Goal: Transaction & Acquisition: Book appointment/travel/reservation

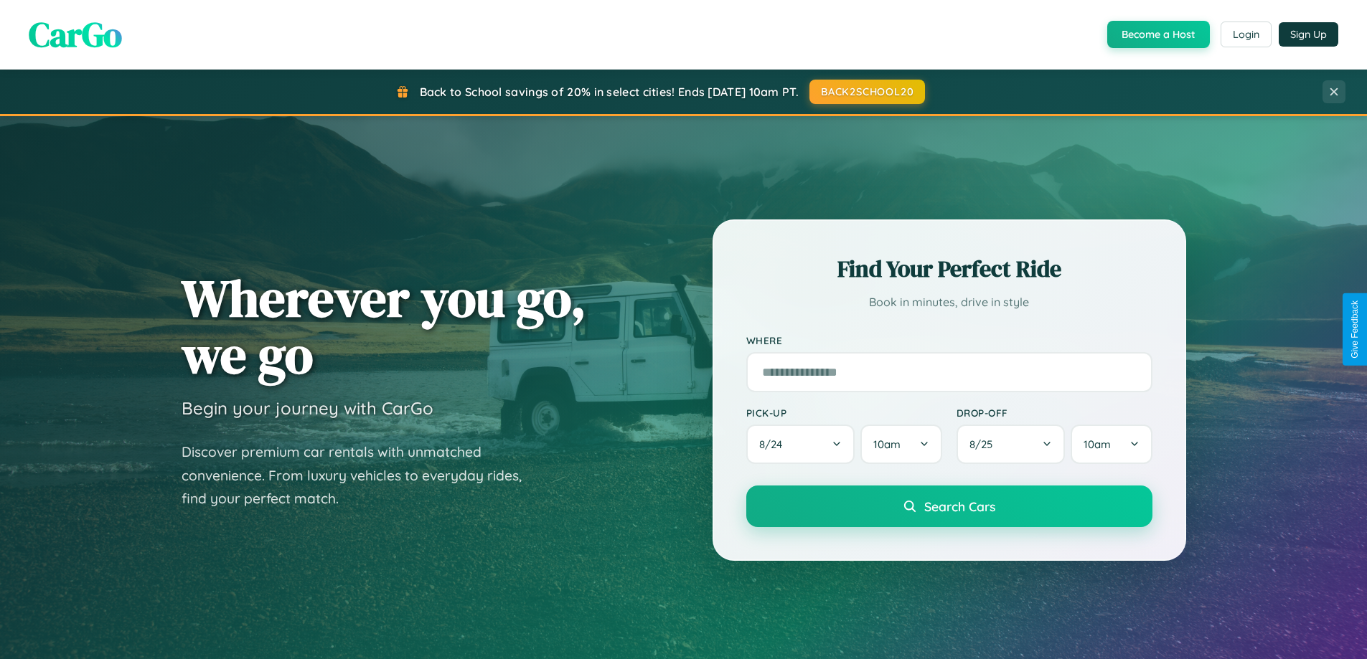
scroll to position [987, 0]
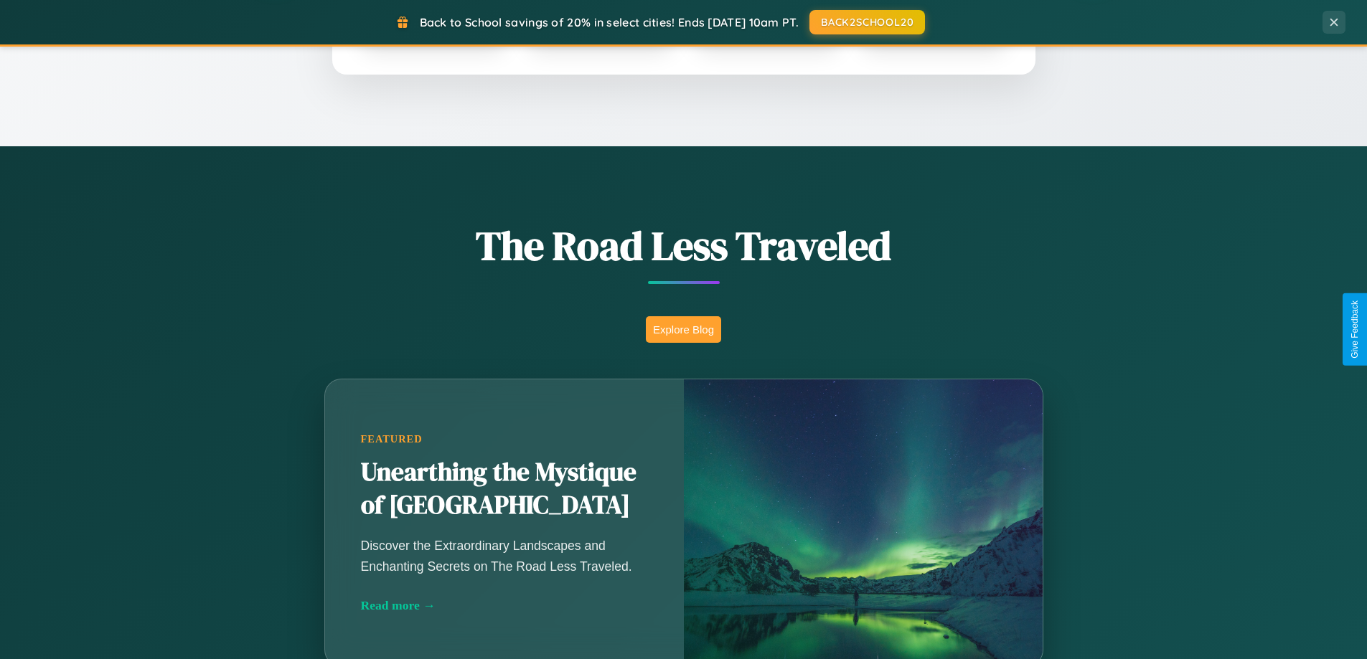
click at [683, 329] on button "Explore Blog" at bounding box center [683, 329] width 75 height 27
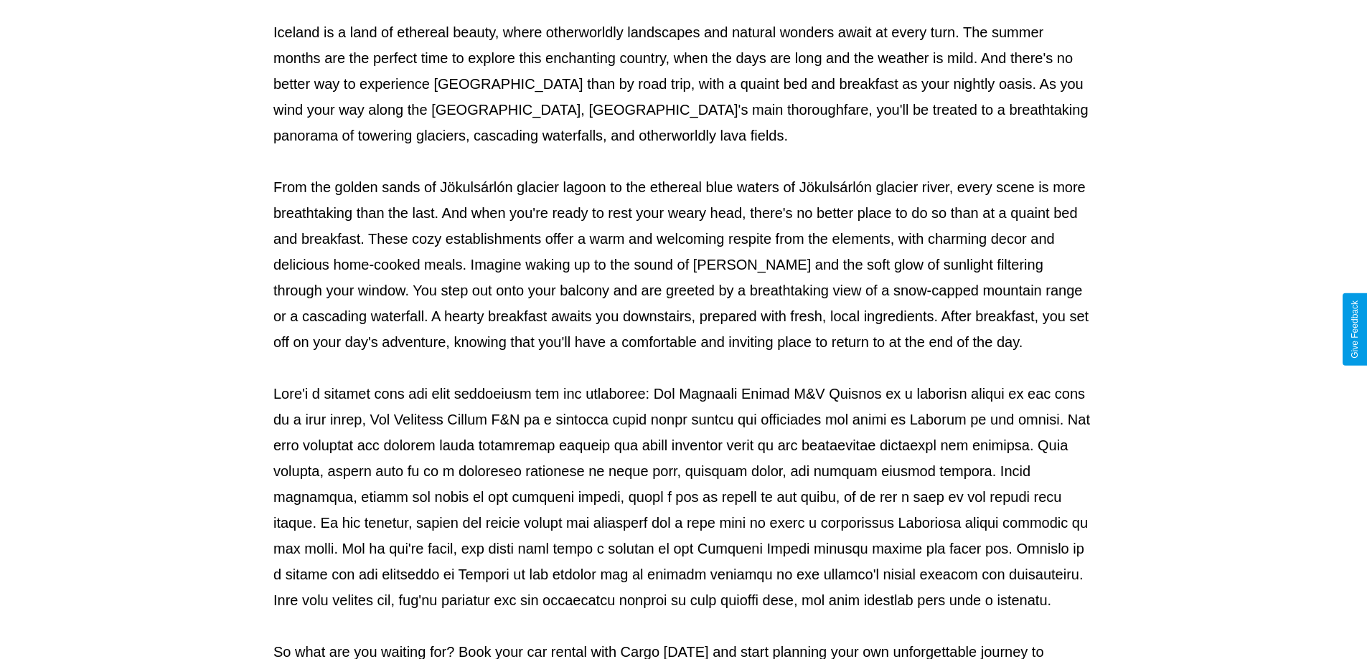
scroll to position [464, 0]
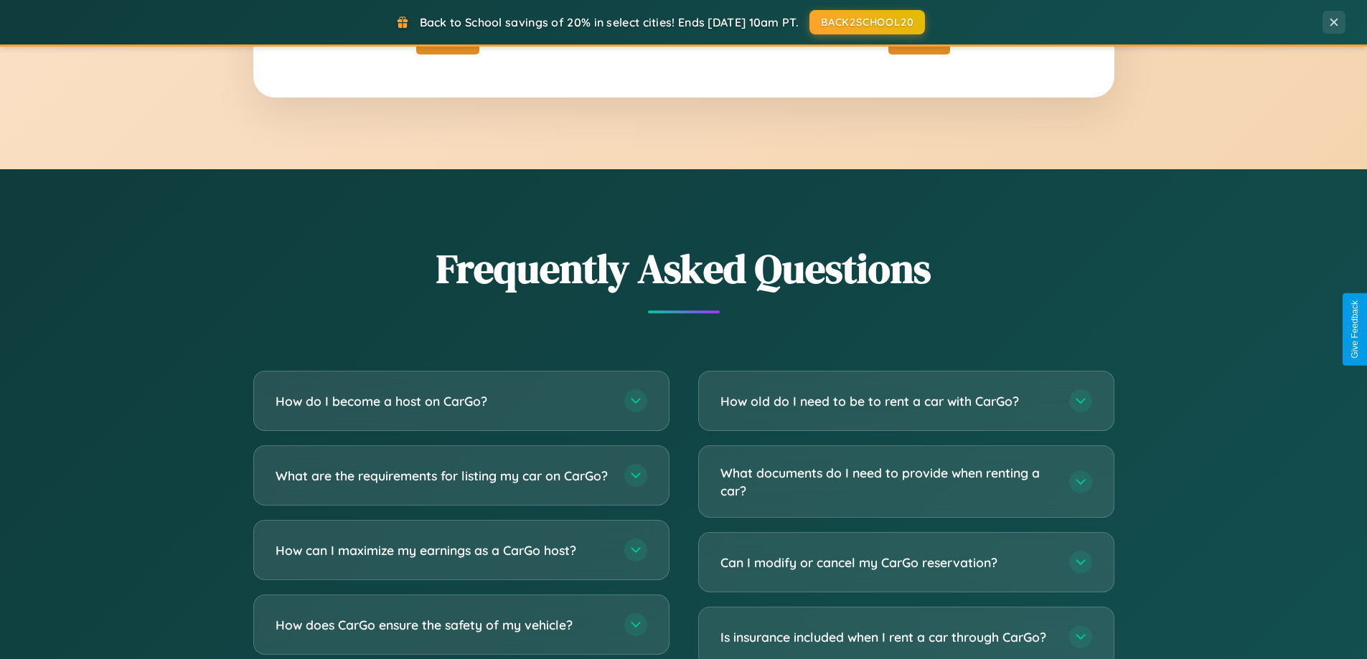
scroll to position [2761, 0]
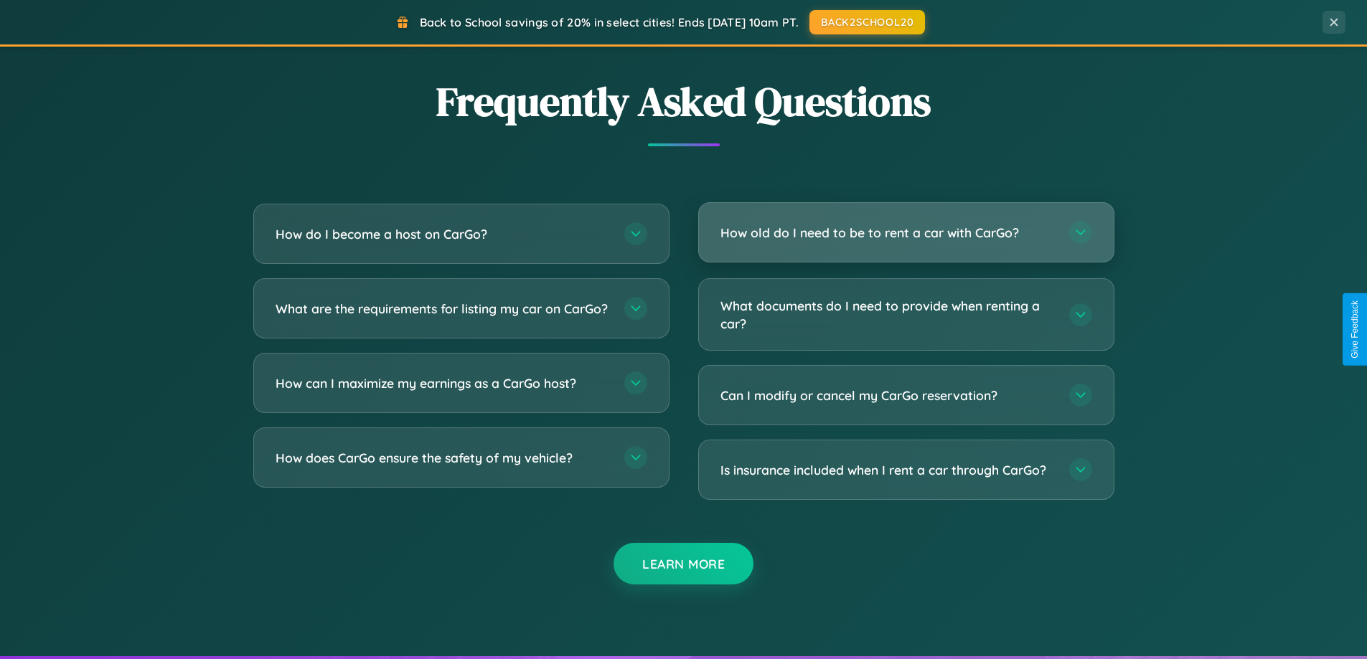
click at [906, 234] on h3 "How old do I need to be to rent a car with CarGo?" at bounding box center [887, 233] width 334 height 18
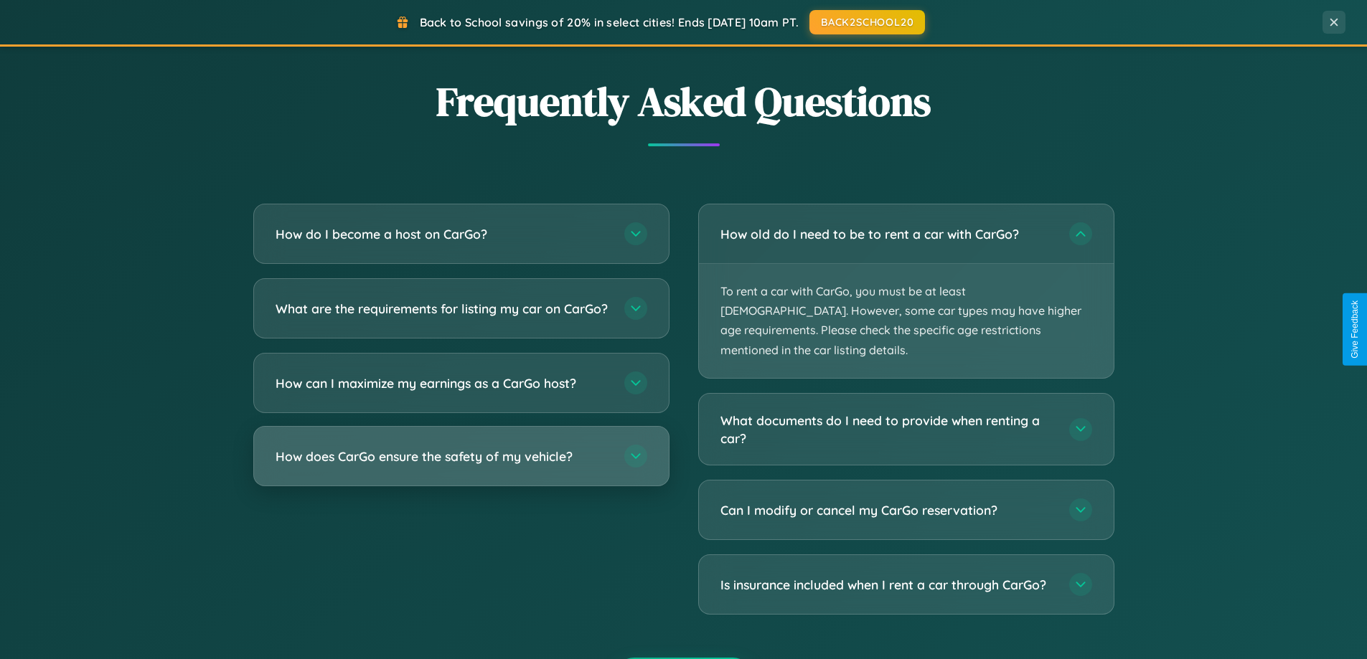
click at [461, 466] on h3 "How does CarGo ensure the safety of my vehicle?" at bounding box center [443, 457] width 334 height 18
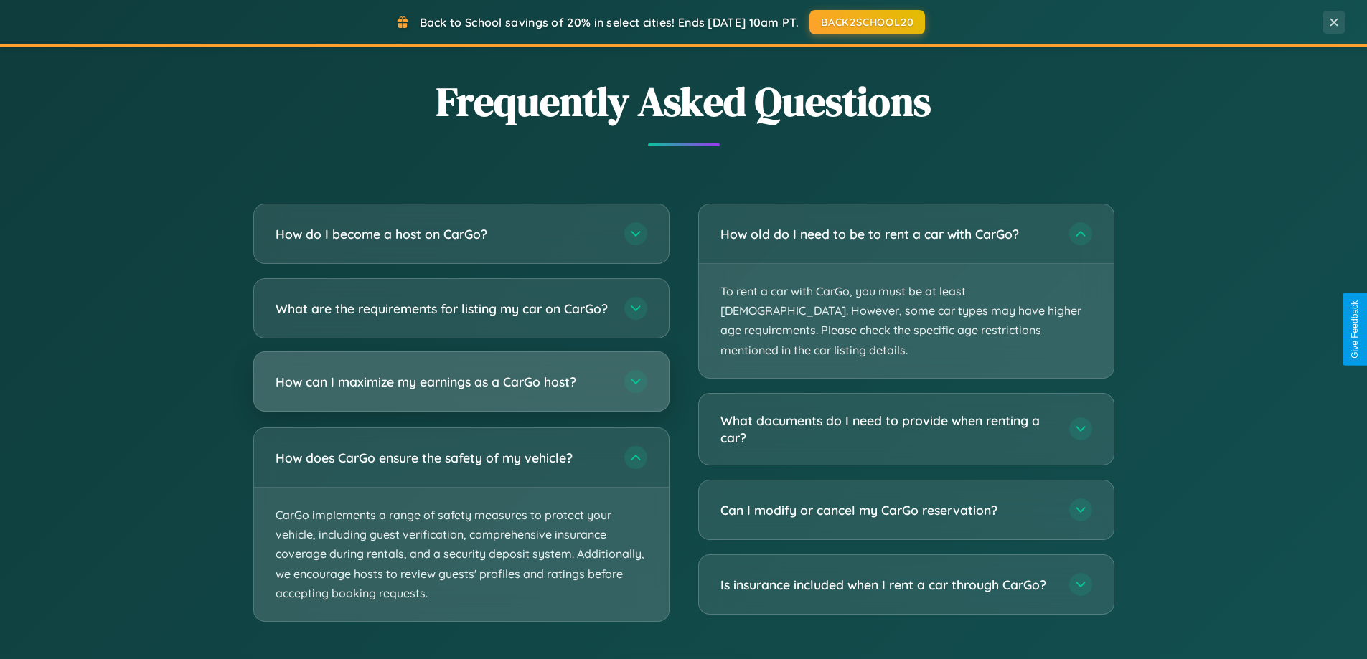
click at [461, 391] on h3 "How can I maximize my earnings as a CarGo host?" at bounding box center [443, 382] width 334 height 18
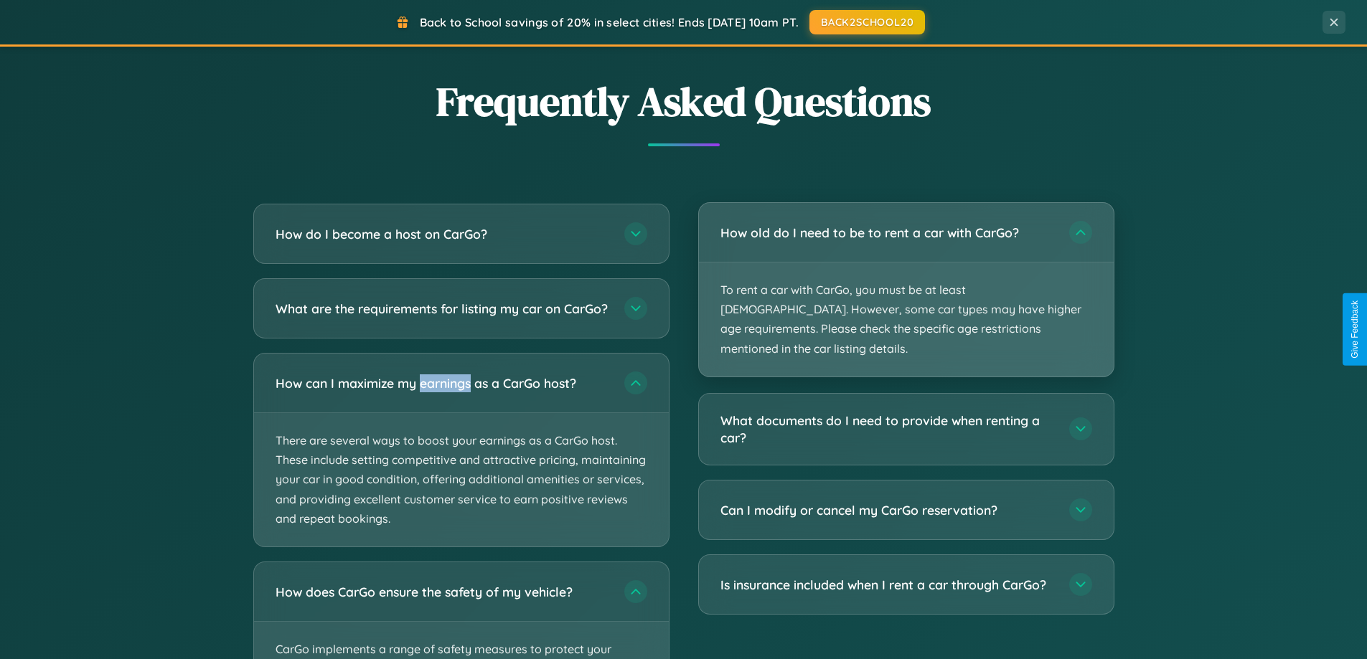
click at [906, 281] on p "To rent a car with CarGo, you must be at least [DEMOGRAPHIC_DATA]. However, som…" at bounding box center [906, 320] width 415 height 114
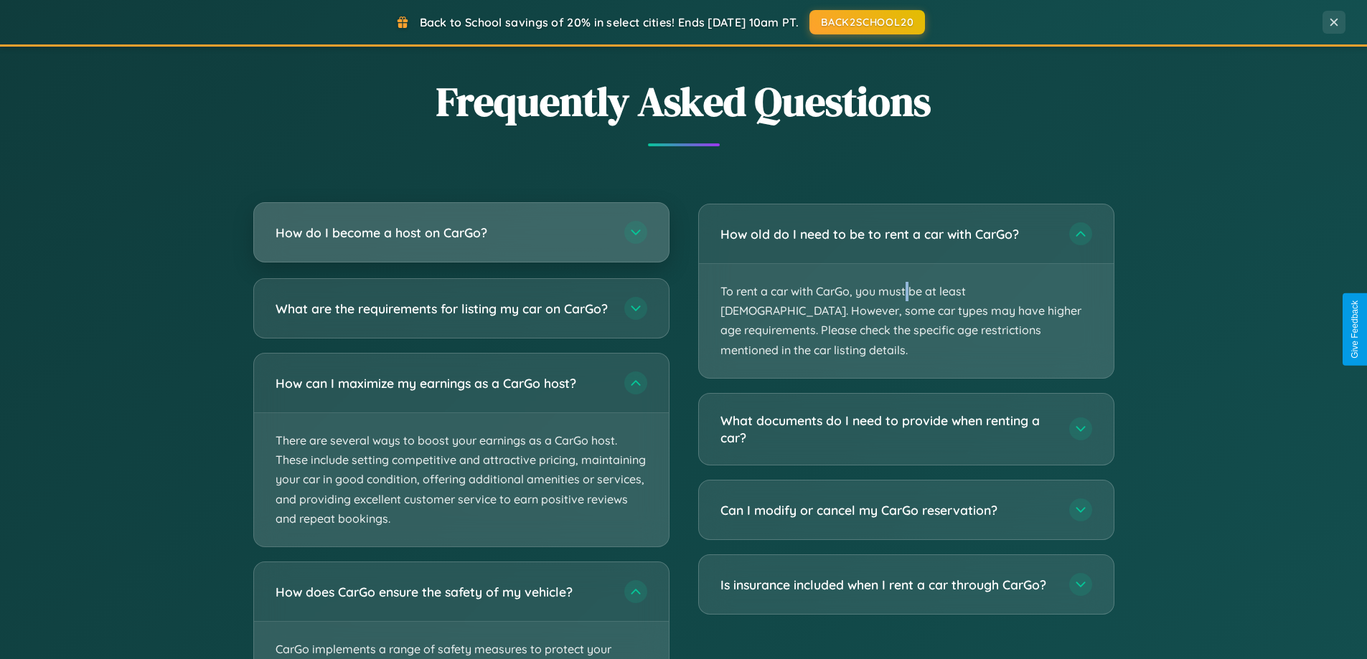
click at [461, 234] on h3 "How do I become a host on CarGo?" at bounding box center [443, 233] width 334 height 18
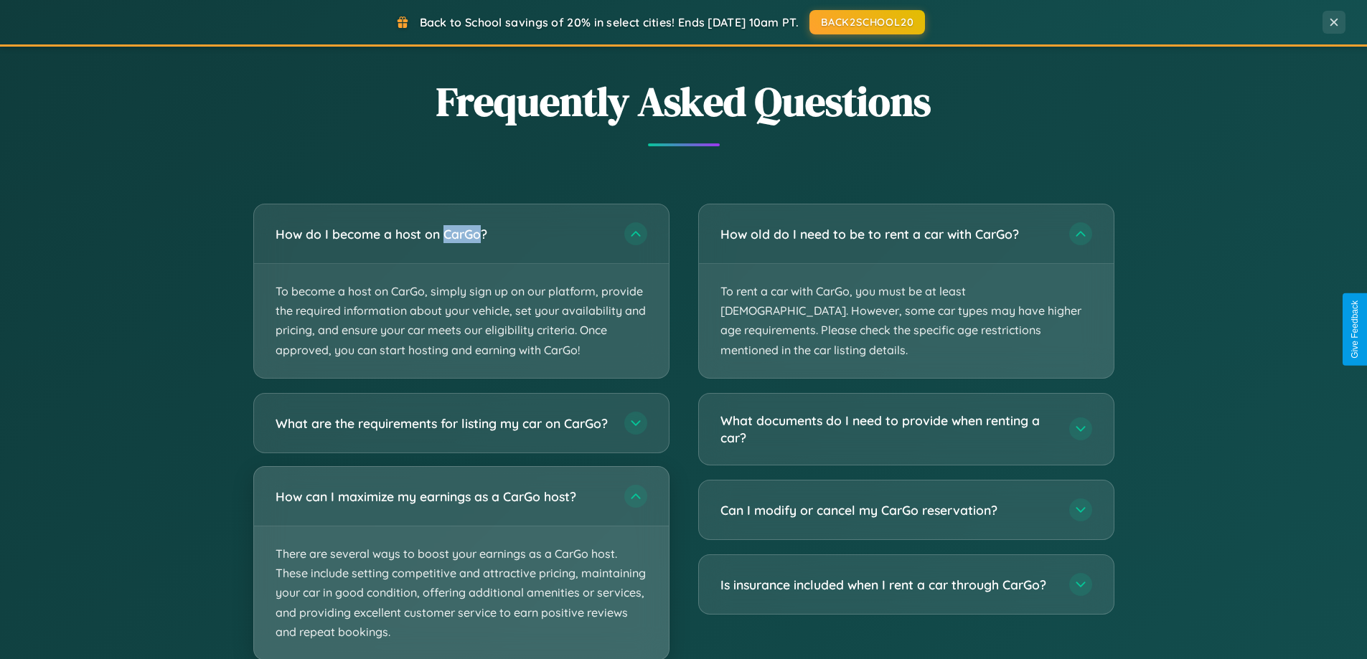
click at [461, 570] on p "There are several ways to boost your earnings as a CarGo host. These include se…" at bounding box center [461, 593] width 415 height 133
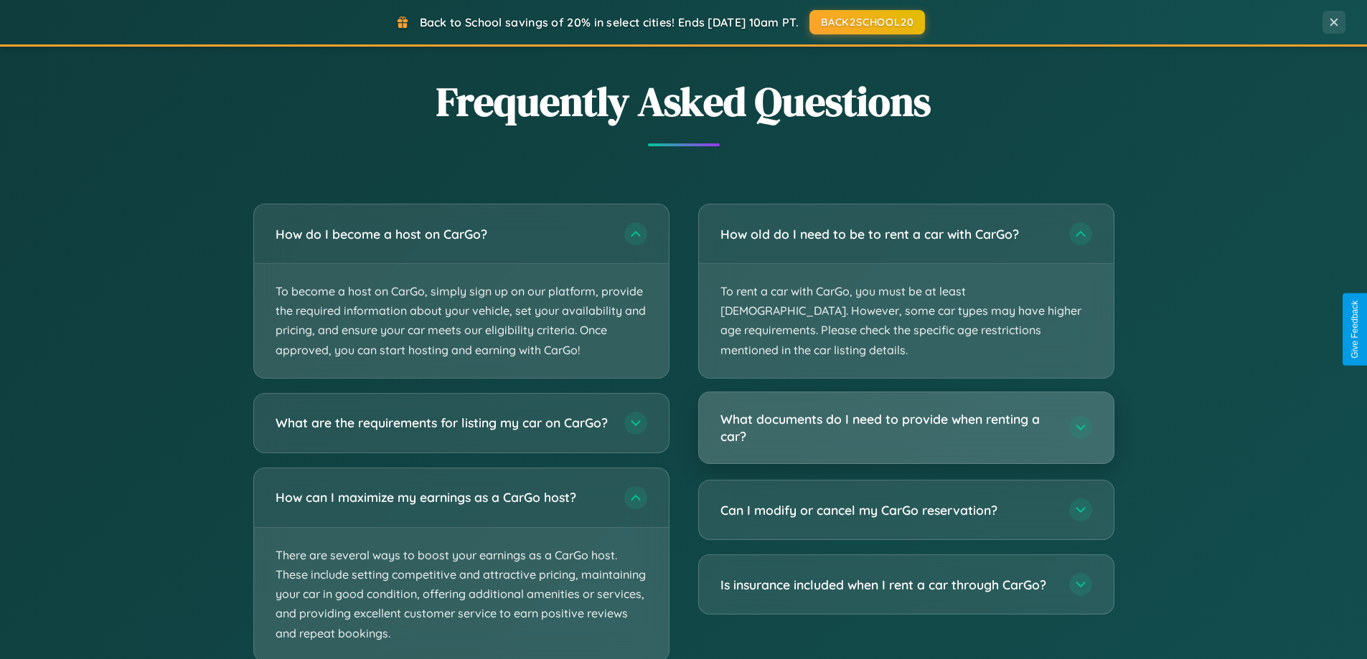
click at [906, 410] on h3 "What documents do I need to provide when renting a car?" at bounding box center [887, 427] width 334 height 35
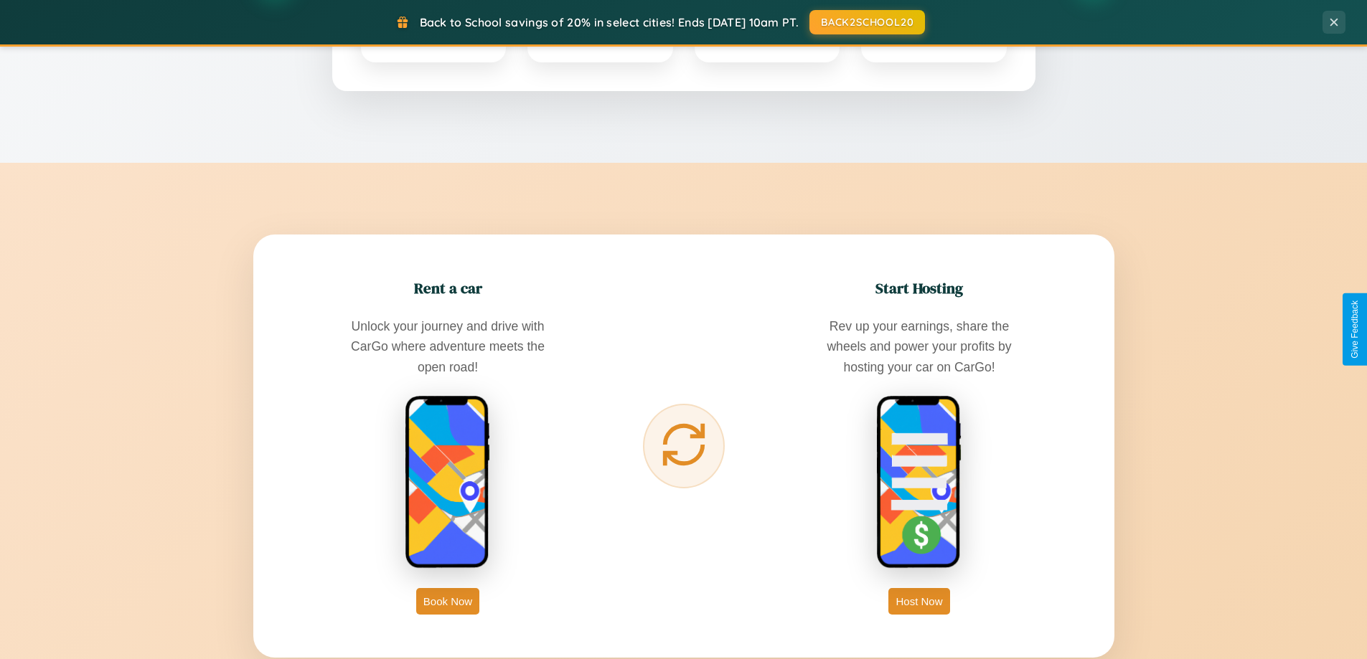
scroll to position [619, 0]
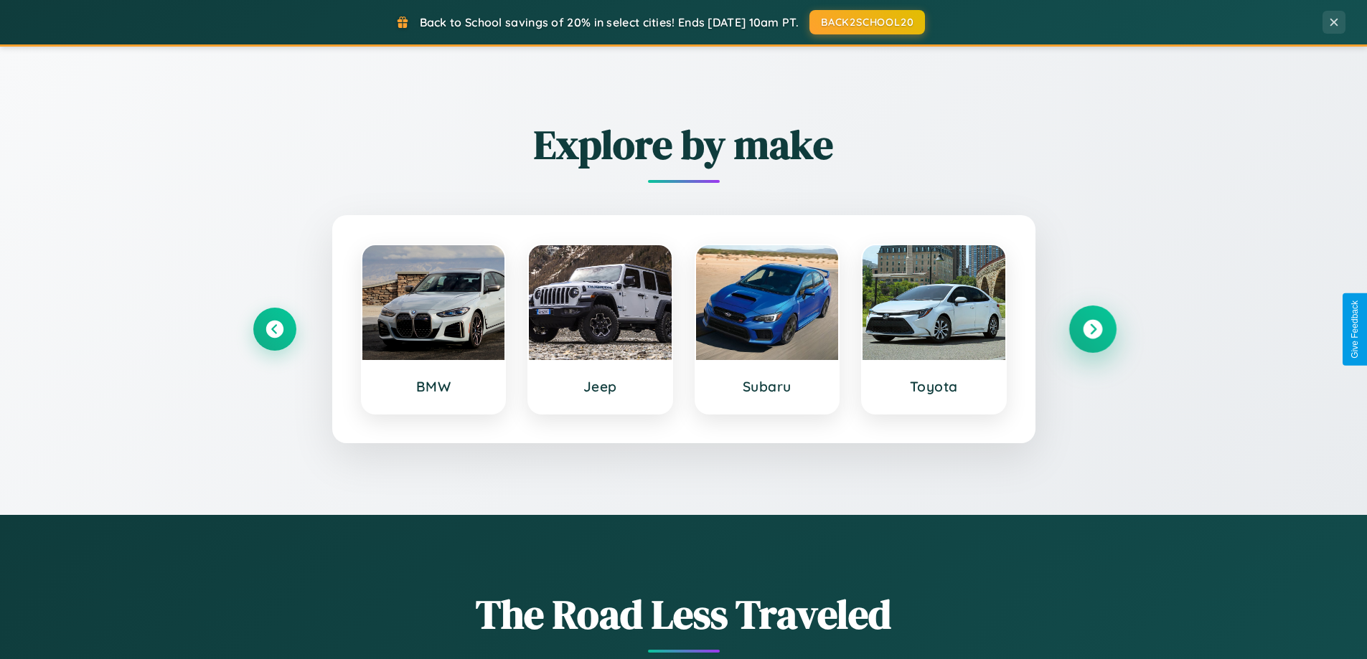
click at [1092, 329] on icon at bounding box center [1092, 329] width 19 height 19
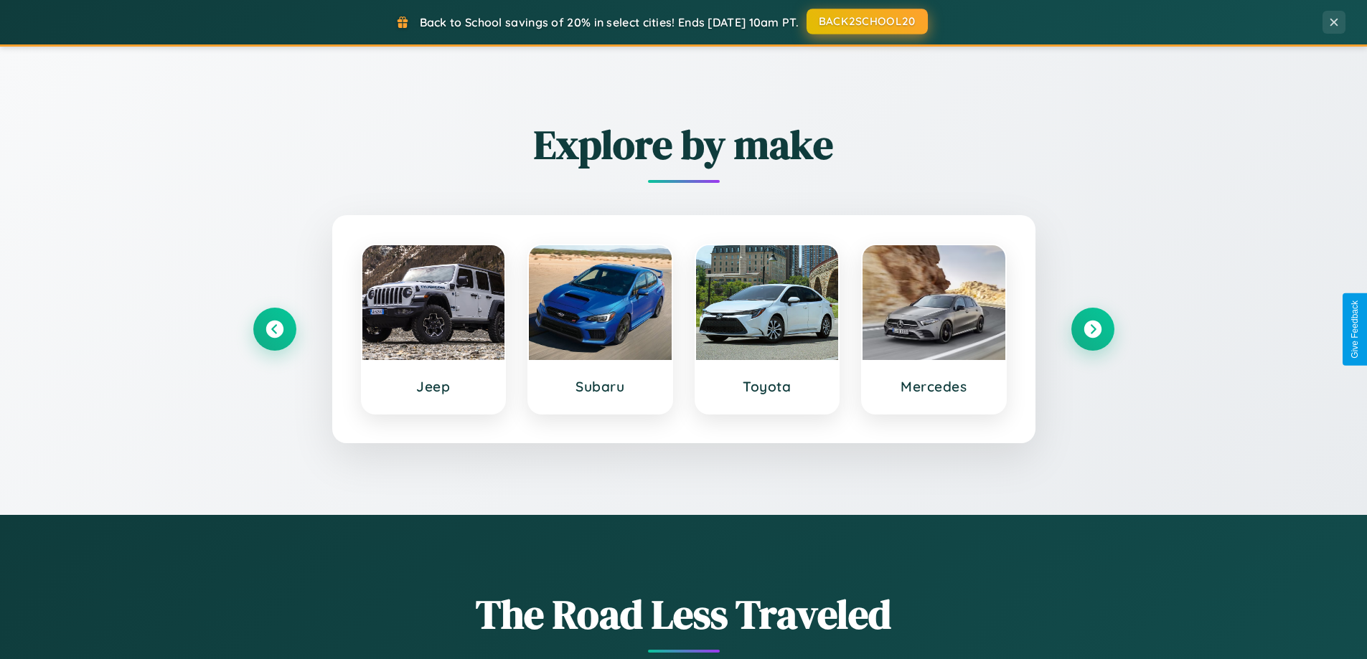
click at [866, 22] on button "BACK2SCHOOL20" at bounding box center [867, 22] width 121 height 26
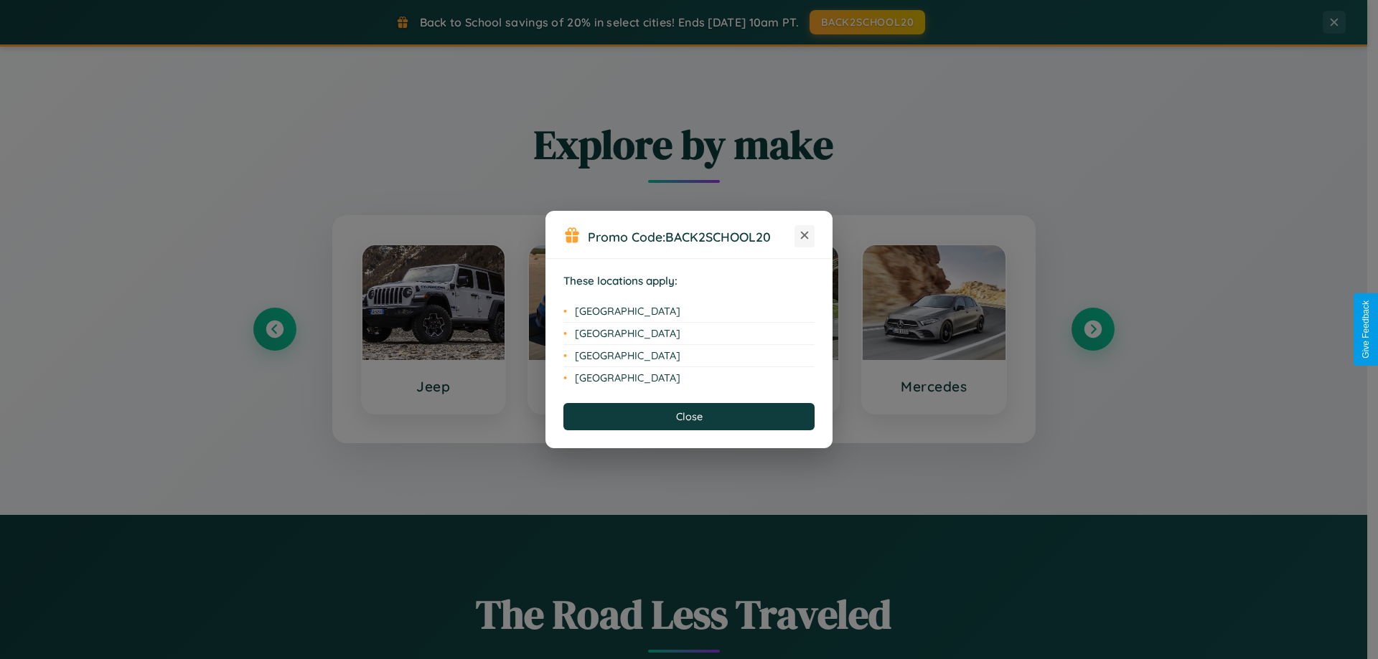
click at [804, 236] on icon at bounding box center [805, 236] width 8 height 8
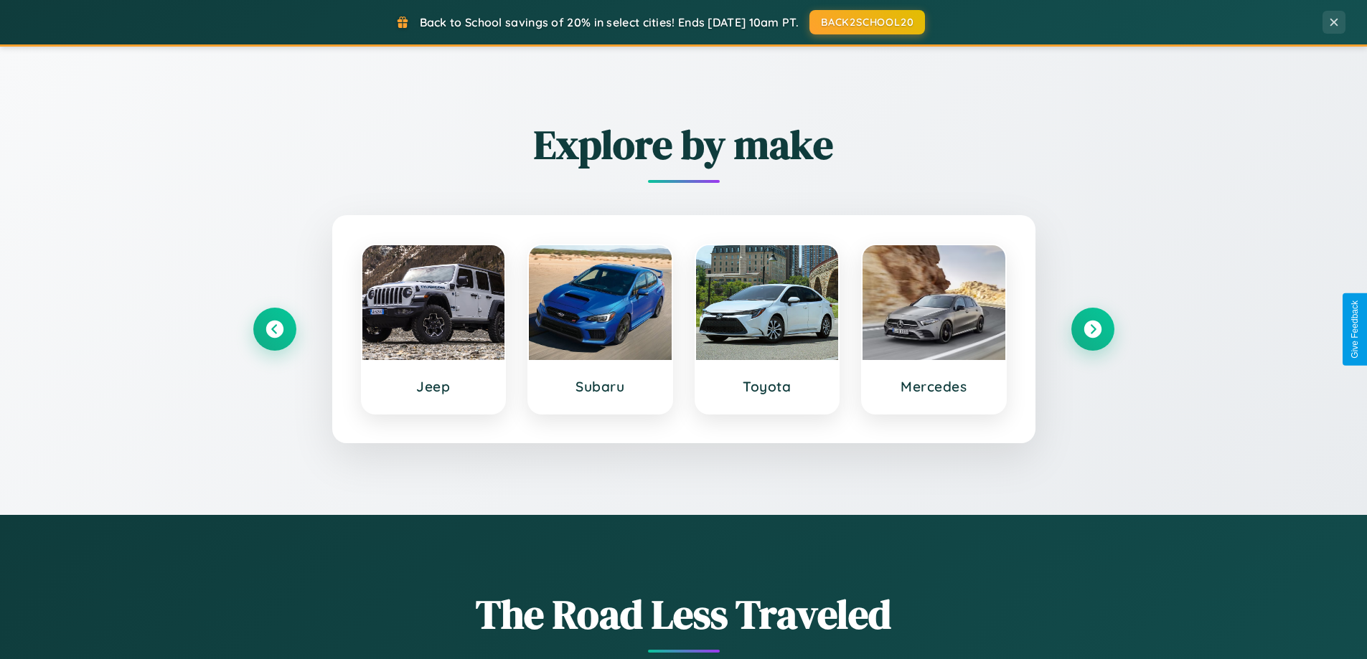
scroll to position [2305, 0]
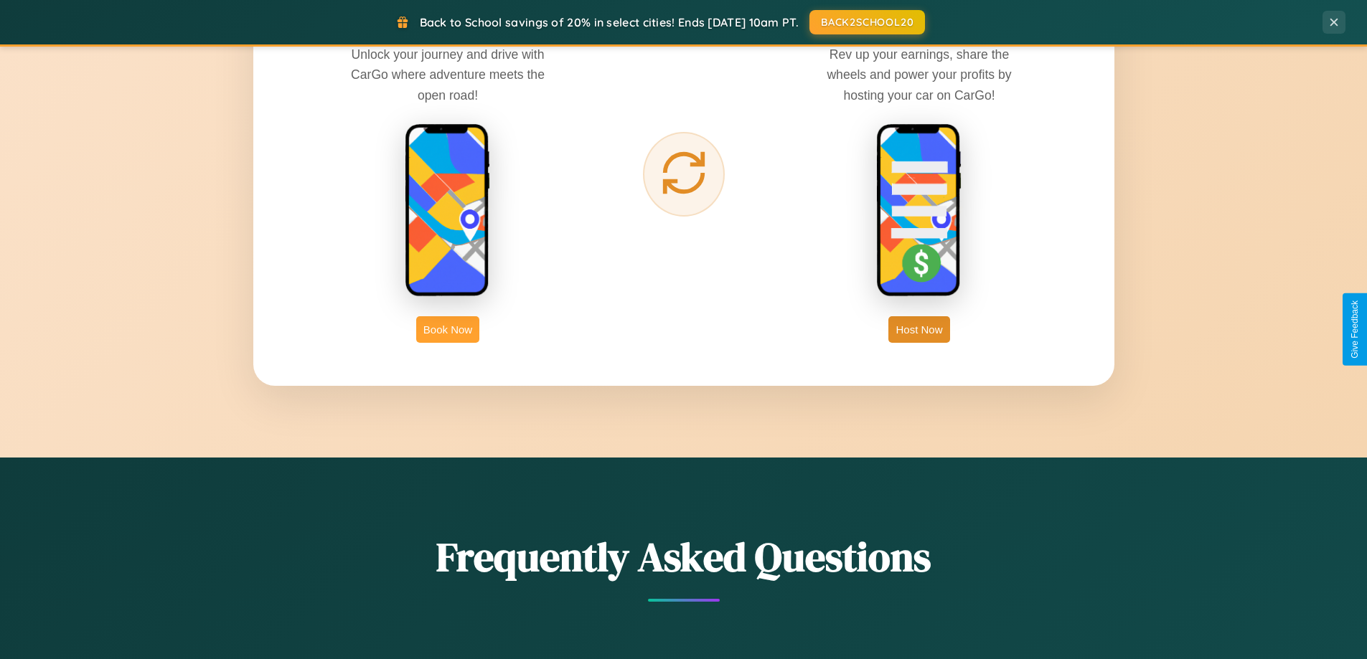
click at [448, 329] on button "Book Now" at bounding box center [447, 329] width 63 height 27
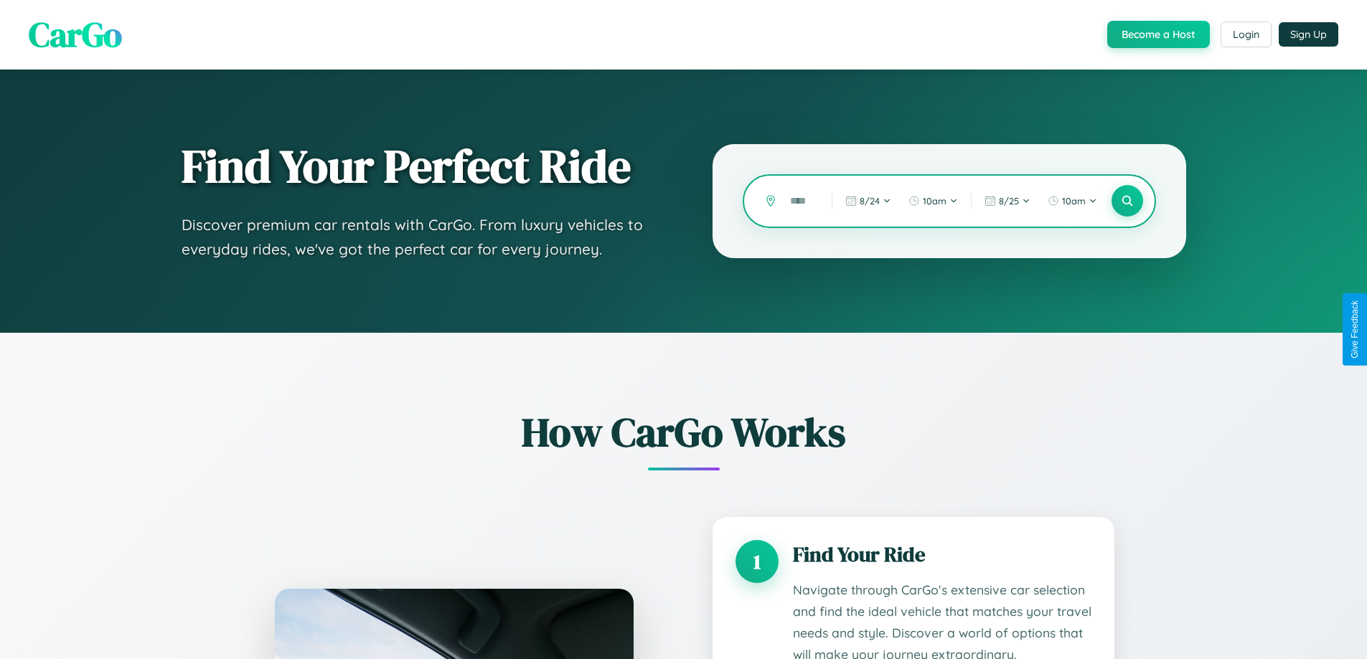
click at [800, 201] on input "text" at bounding box center [800, 201] width 34 height 25
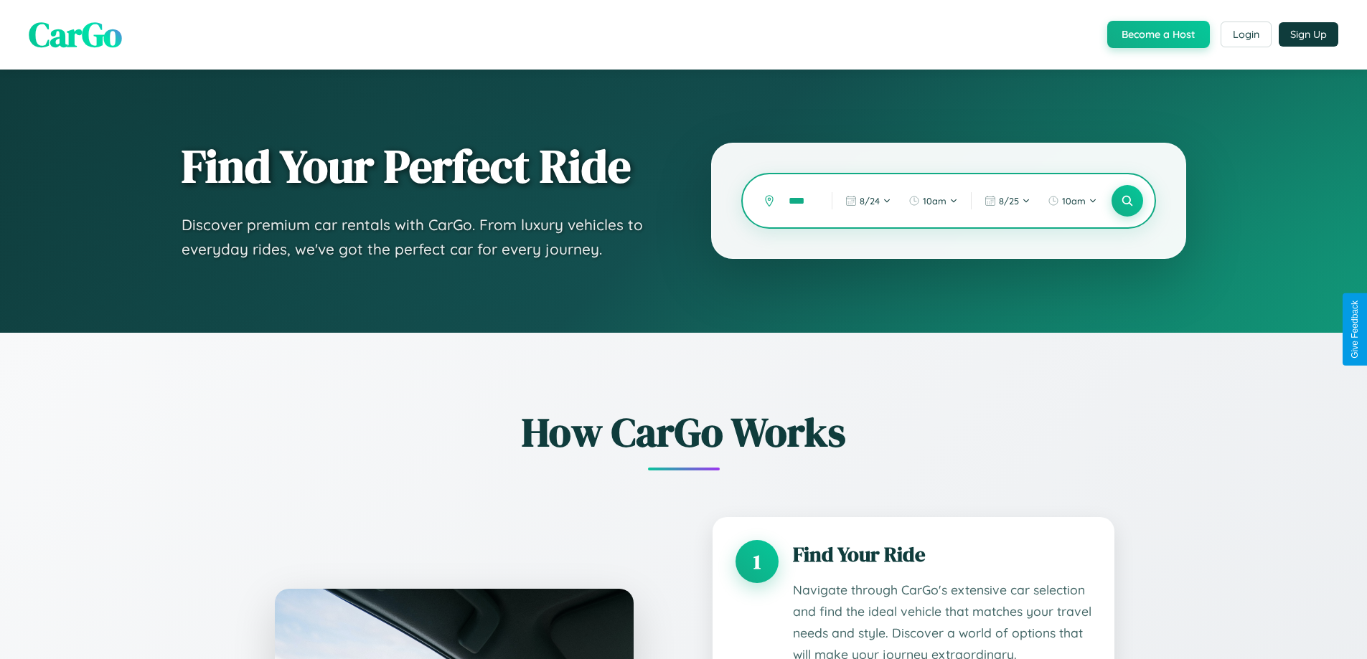
scroll to position [0, 7]
type input "****"
click at [1127, 201] on icon at bounding box center [1127, 201] width 14 height 14
